Goal: Transaction & Acquisition: Purchase product/service

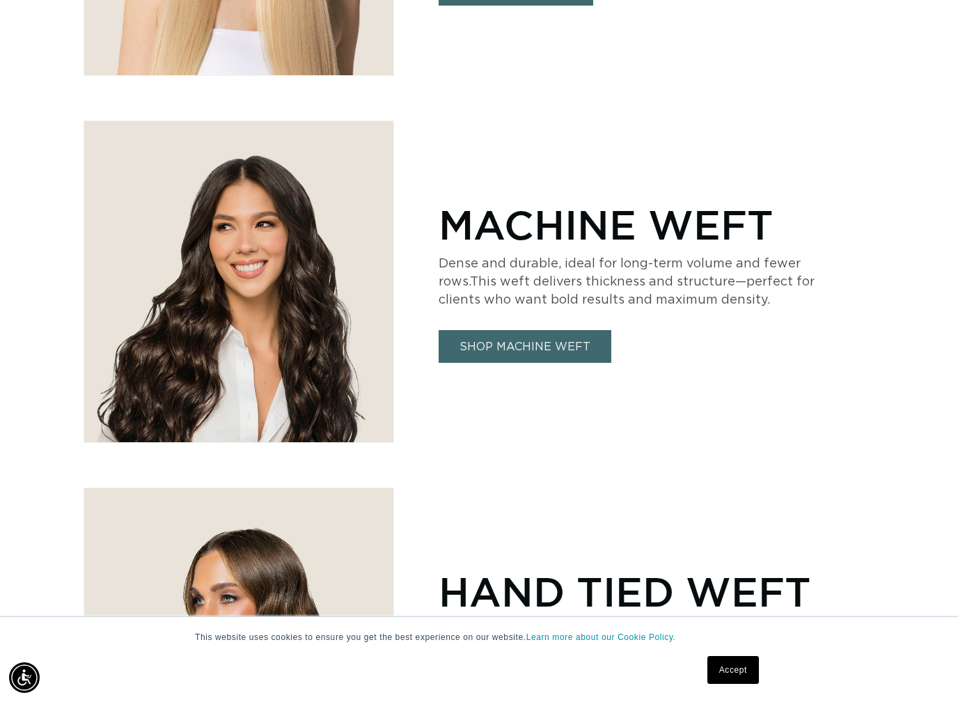
scroll to position [0, 859]
click at [600, 354] on link "SHOP MACHINE WEFT" at bounding box center [525, 346] width 173 height 33
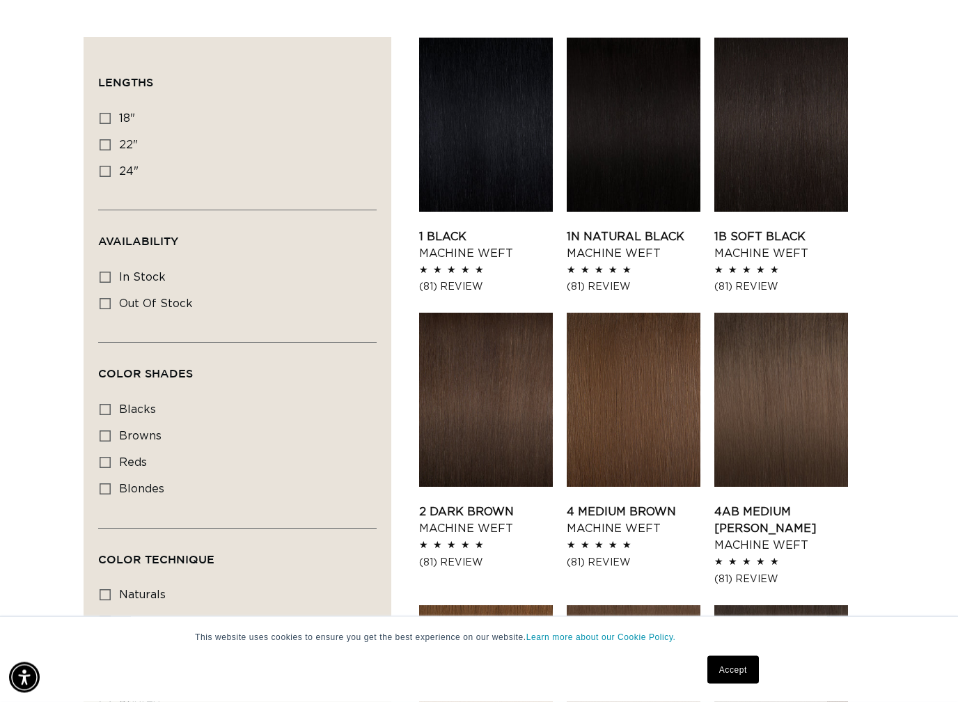
scroll to position [461, 0]
click at [104, 141] on icon at bounding box center [105, 144] width 11 height 11
click at [104, 141] on input "22" 22" (33 products)" at bounding box center [105, 144] width 11 height 11
checkbox input "true"
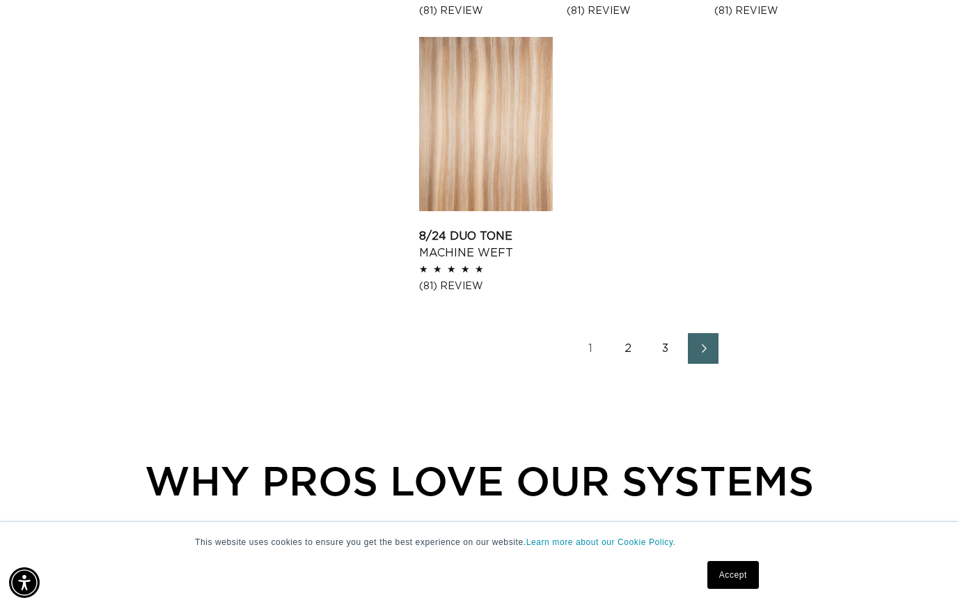
click at [713, 345] on link "Next page" at bounding box center [703, 348] width 31 height 31
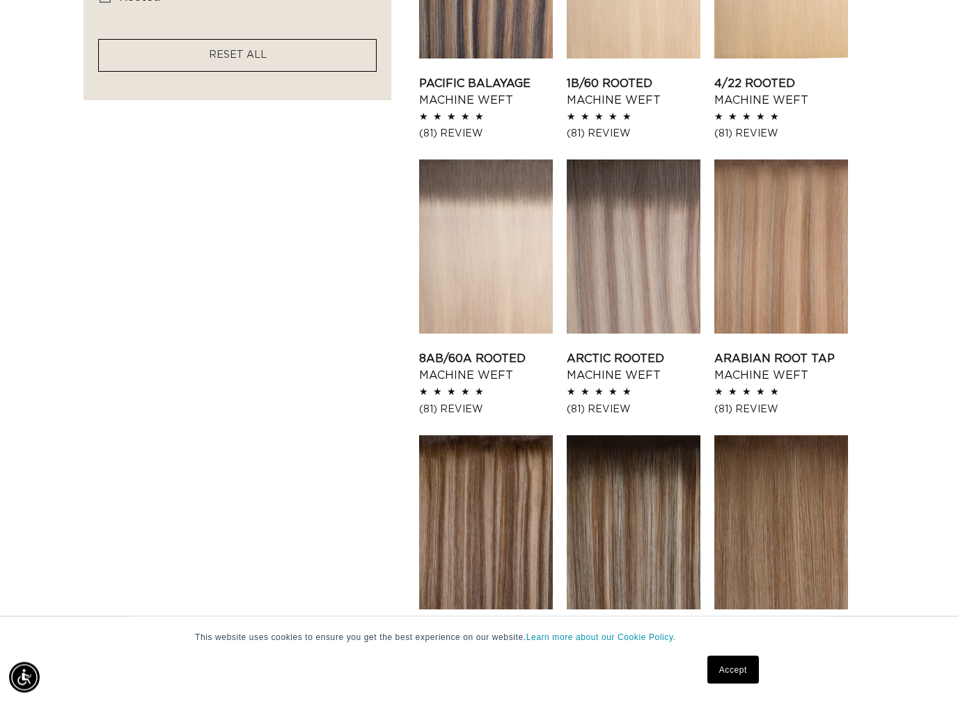
scroll to position [1165, 0]
click at [680, 350] on link "Arctic Rooted Machine Weft" at bounding box center [634, 366] width 134 height 33
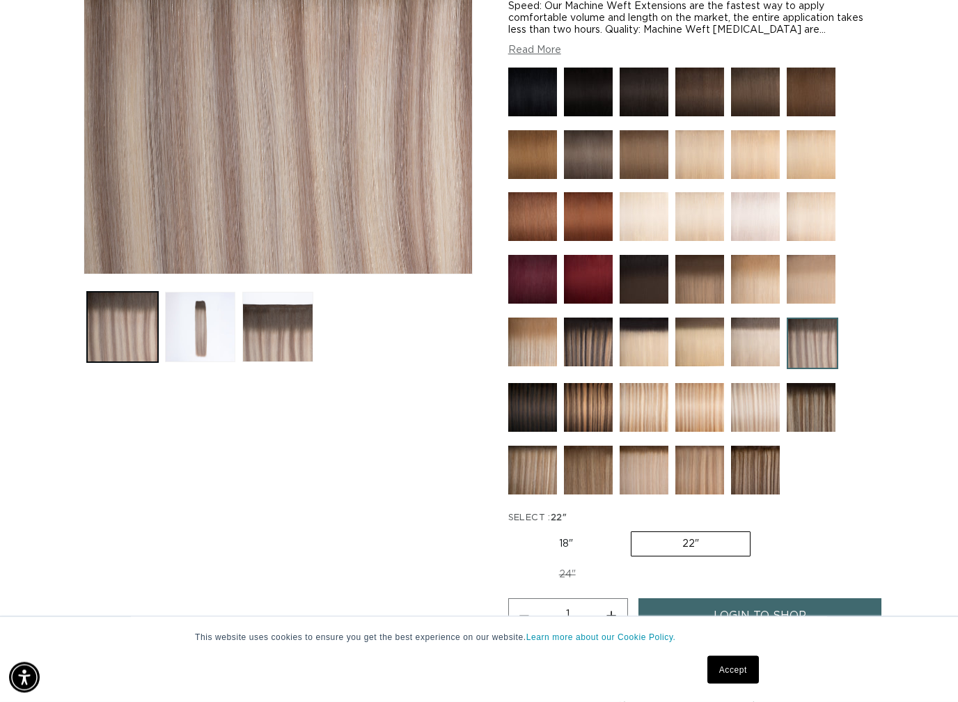
scroll to position [309, 0]
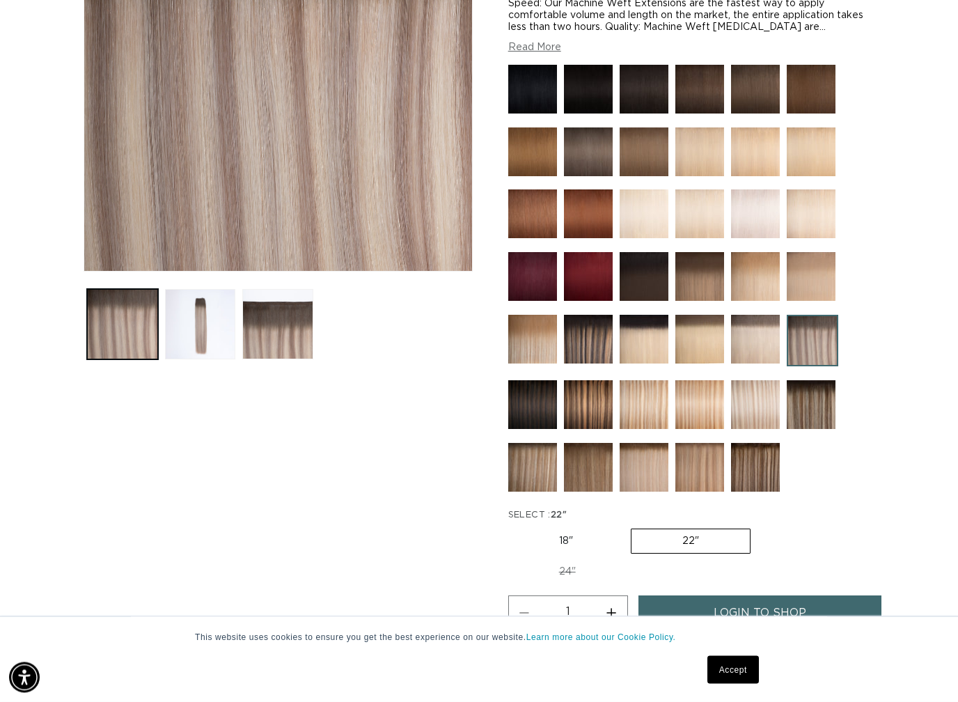
click at [771, 408] on img at bounding box center [755, 405] width 49 height 49
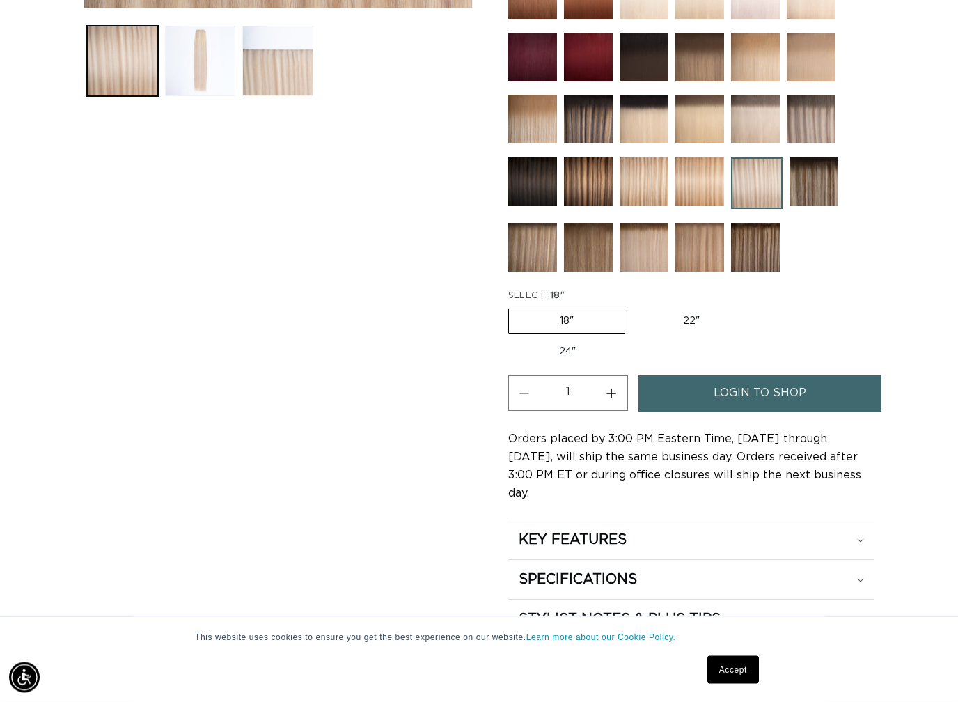
scroll to position [573, 0]
click at [627, 340] on label "24" Variant sold out or unavailable" at bounding box center [567, 352] width 118 height 24
click at [758, 306] on input "24" Variant sold out or unavailable" at bounding box center [758, 306] width 1 height 1
radio input "true"
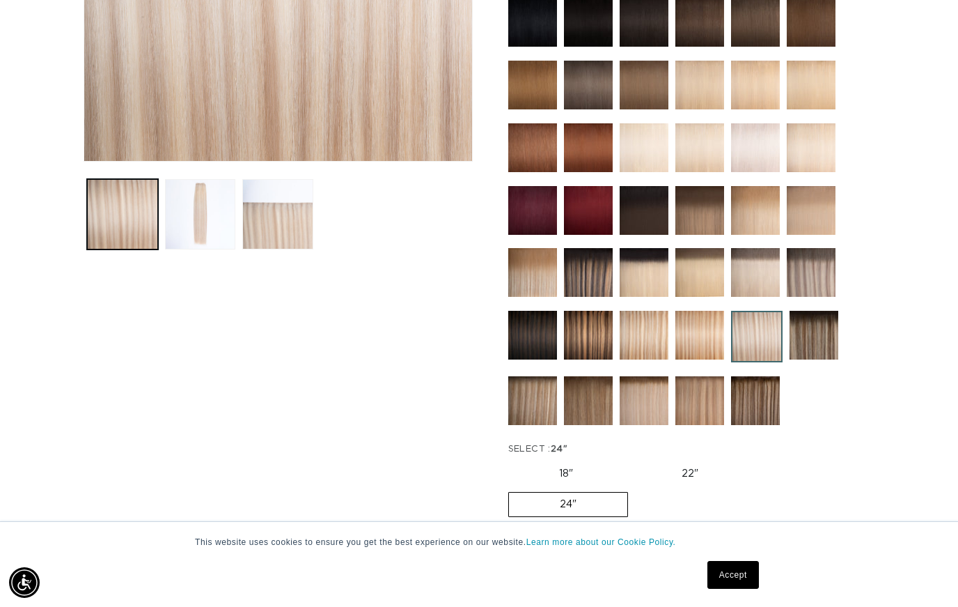
scroll to position [0, 859]
